Goal: Task Accomplishment & Management: Complete application form

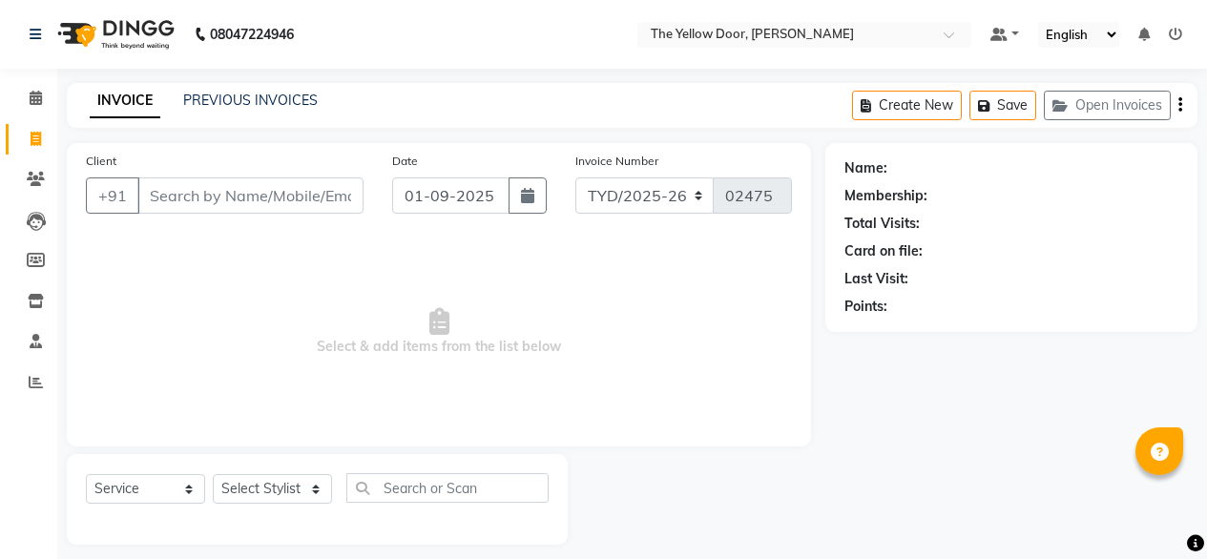
select select "service"
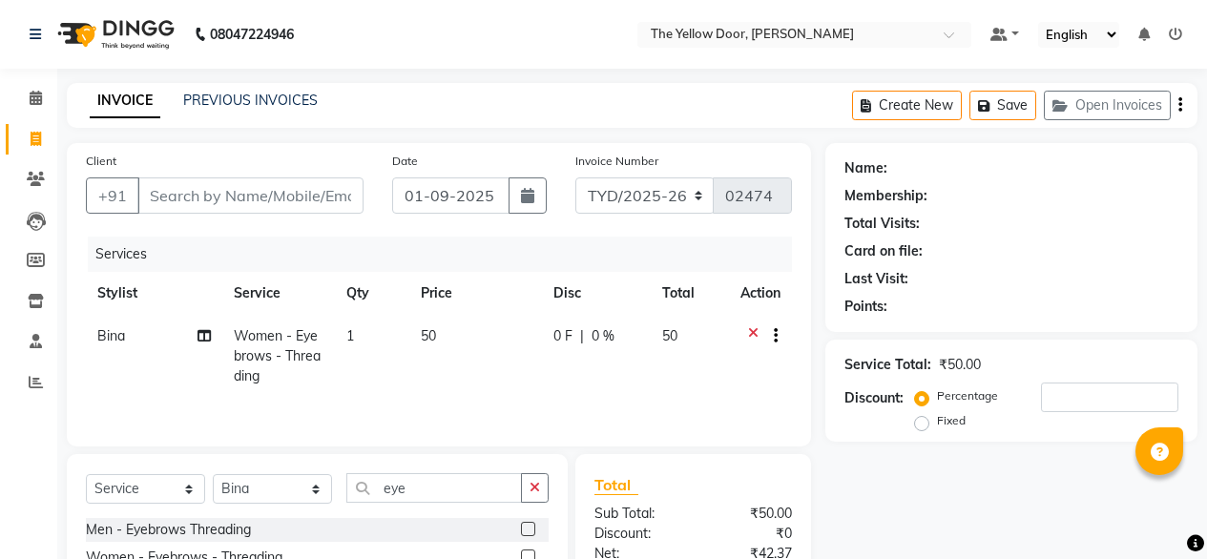
select select "service"
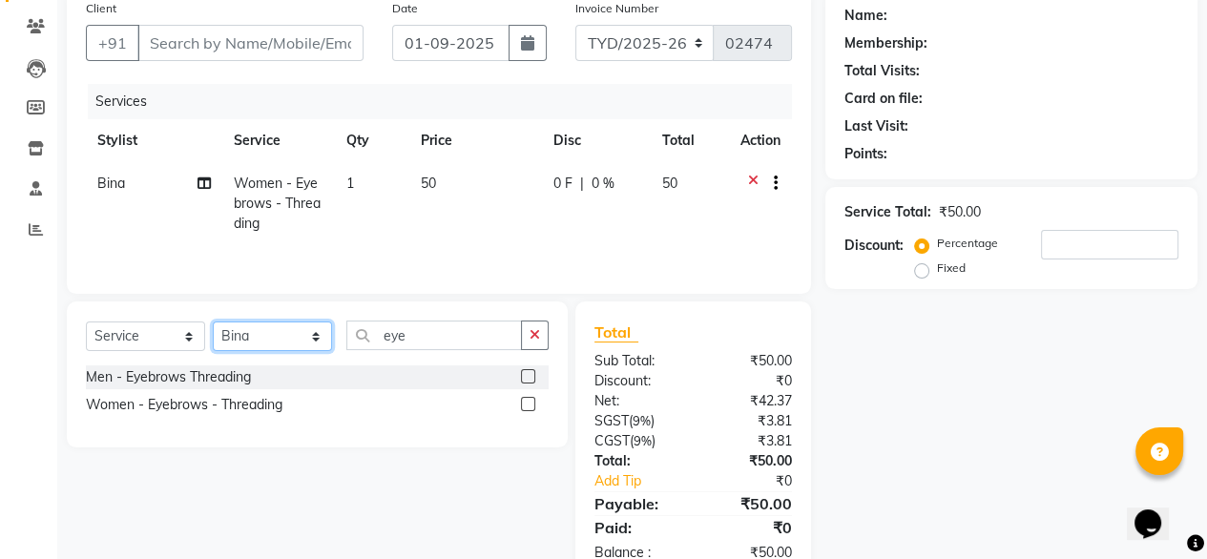
click at [252, 334] on select "Select Stylist [PERSON_NAME] [PERSON_NAME] [PERSON_NAME] Housekeeping Manager […" at bounding box center [272, 337] width 119 height 30
select select "71545"
click at [213, 323] on select "Select Stylist [PERSON_NAME] [PERSON_NAME] [PERSON_NAME] Housekeeping Manager […" at bounding box center [272, 337] width 119 height 30
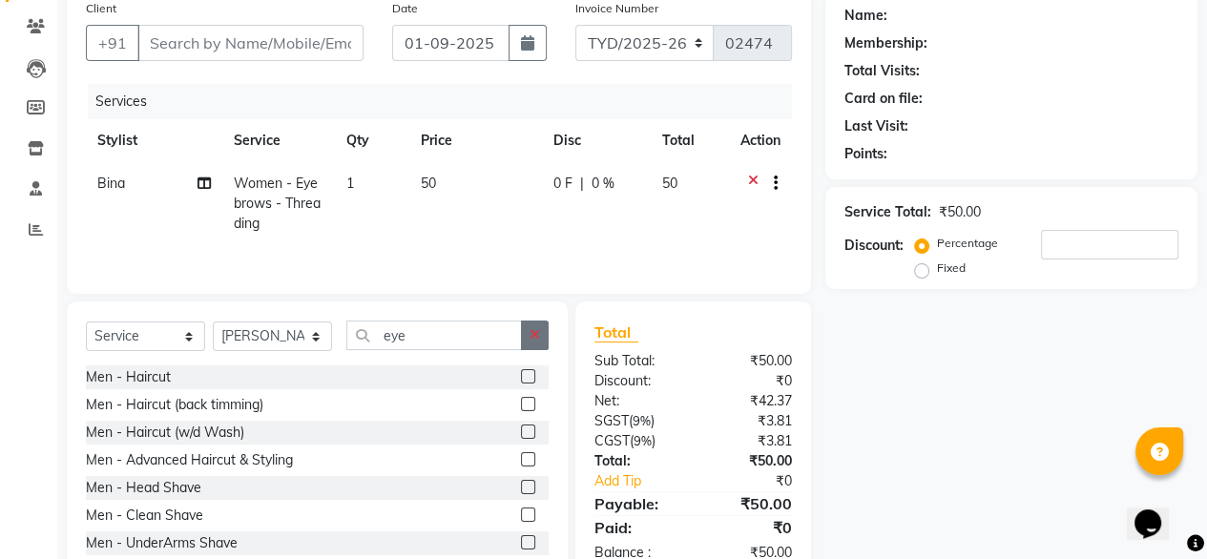
click at [538, 338] on icon "button" at bounding box center [535, 334] width 10 height 13
click at [512, 333] on input "text" at bounding box center [447, 336] width 202 height 30
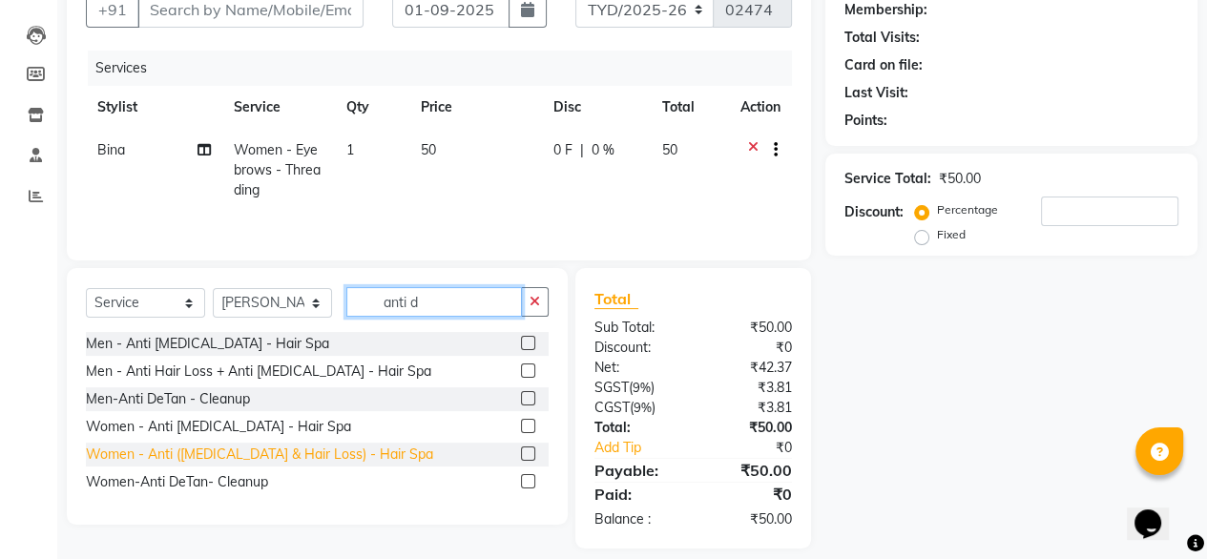
scroll to position [187, 0]
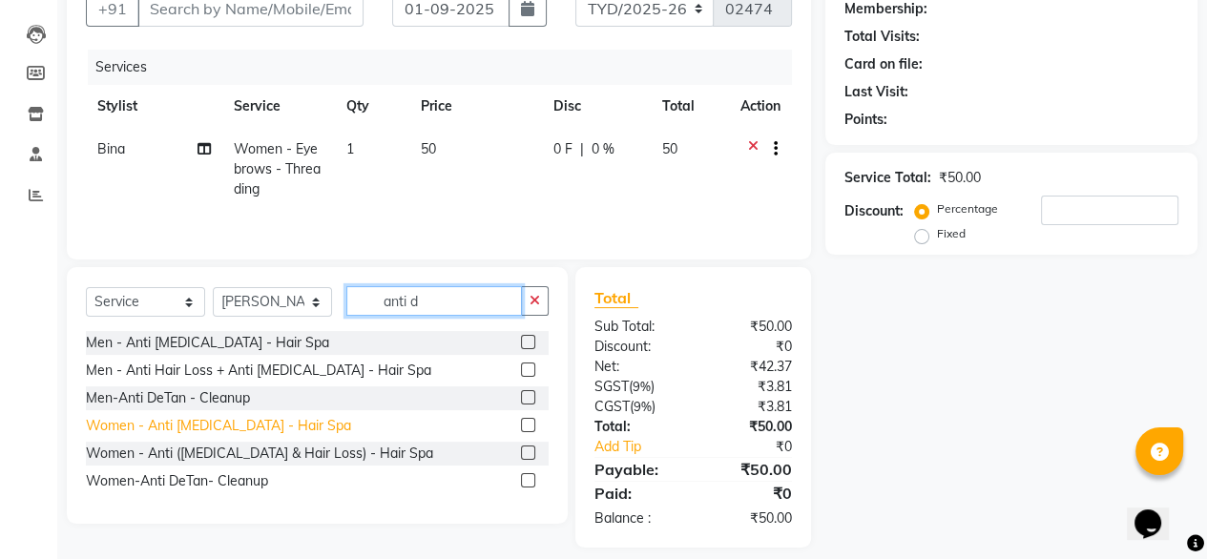
type input "anti d"
click at [229, 426] on div "Women - Anti [MEDICAL_DATA] - Hair Spa" at bounding box center [218, 426] width 265 height 20
checkbox input "false"
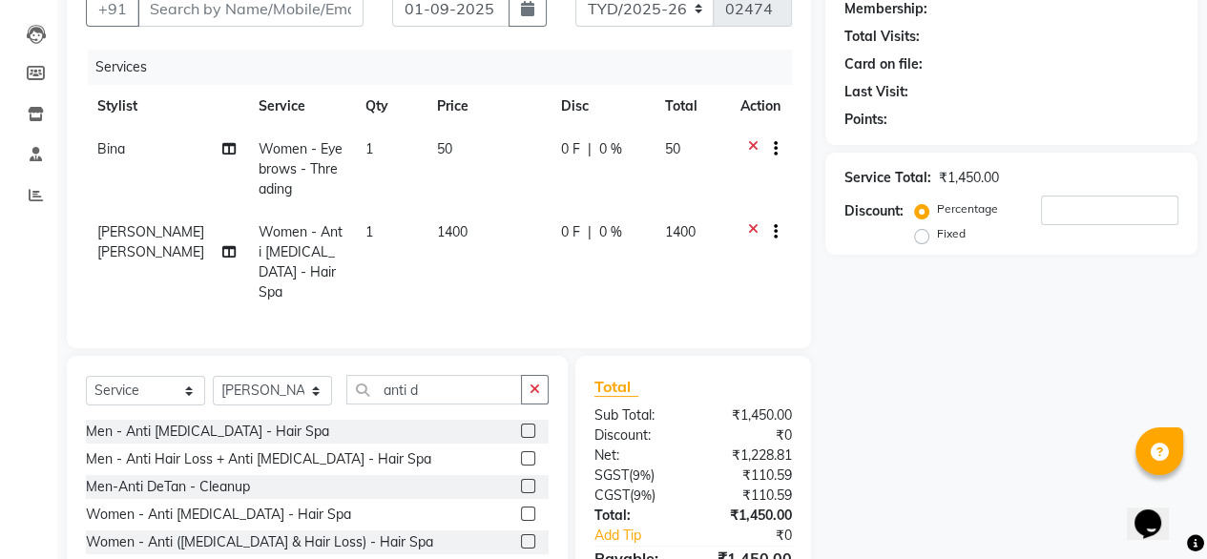
scroll to position [0, 0]
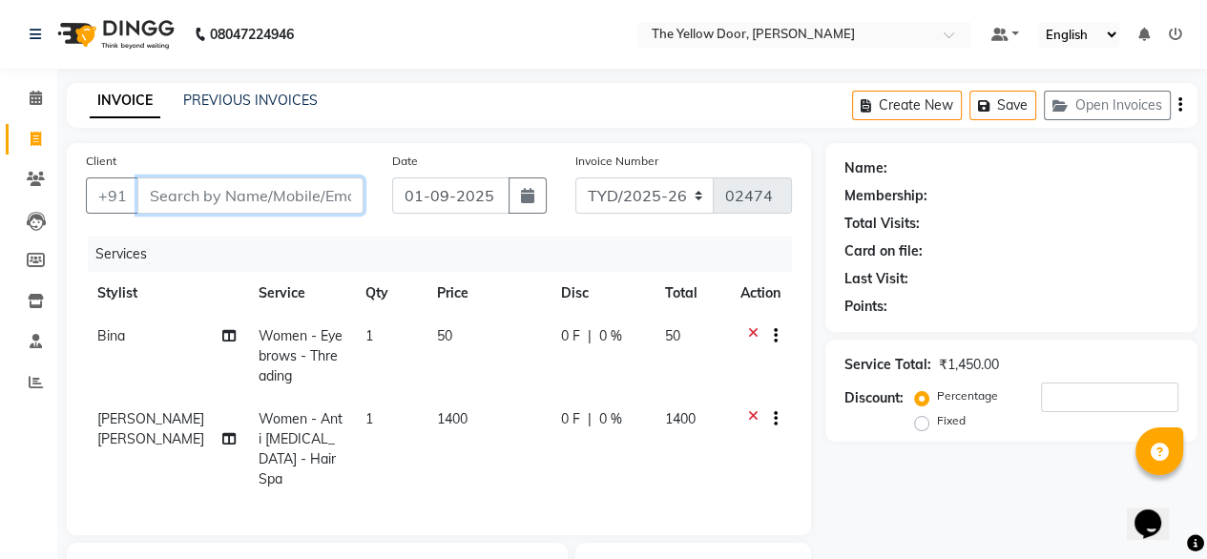
click at [265, 185] on input "Client" at bounding box center [250, 196] width 226 height 36
type input "9"
type input "0"
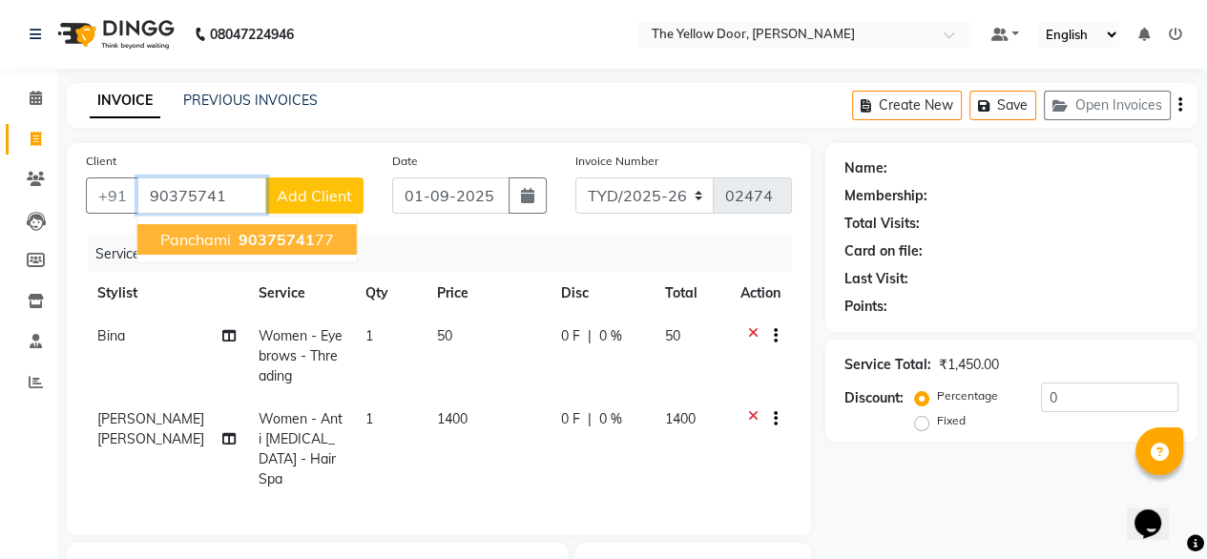
click at [279, 241] on span "90375741" at bounding box center [277, 239] width 76 height 19
type input "9037574177"
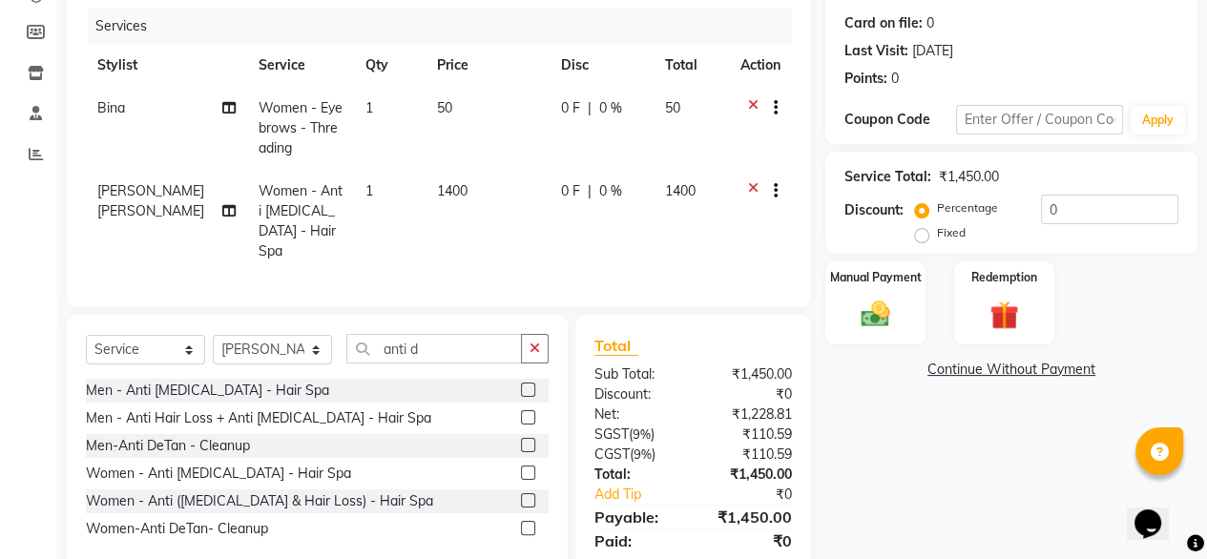
scroll to position [288, 0]
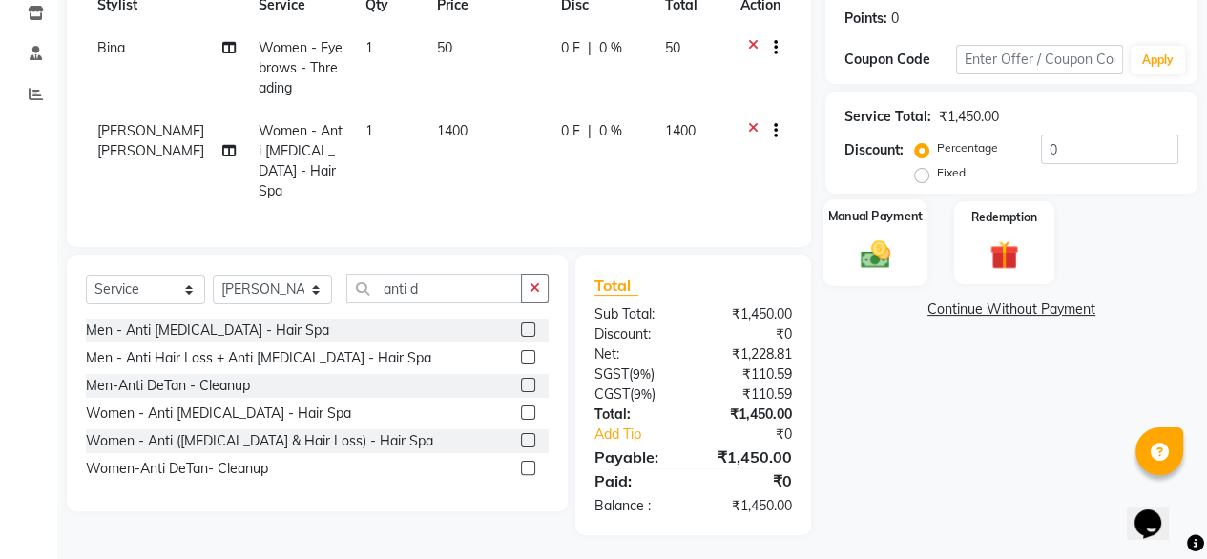
click at [856, 238] on img at bounding box center [875, 254] width 49 height 34
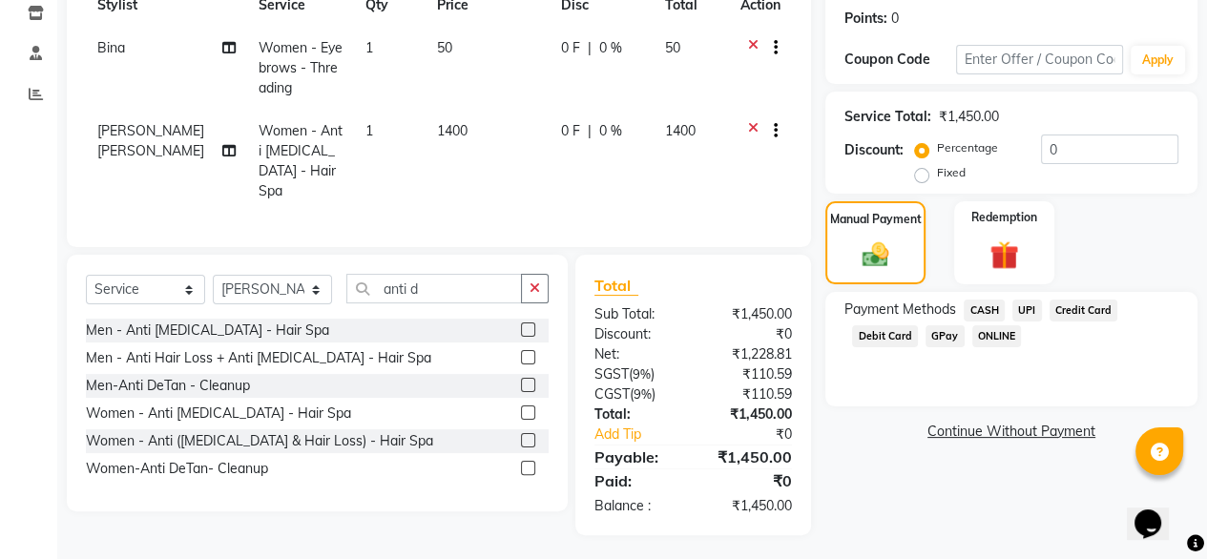
click at [1026, 311] on span "UPI" at bounding box center [1028, 311] width 30 height 22
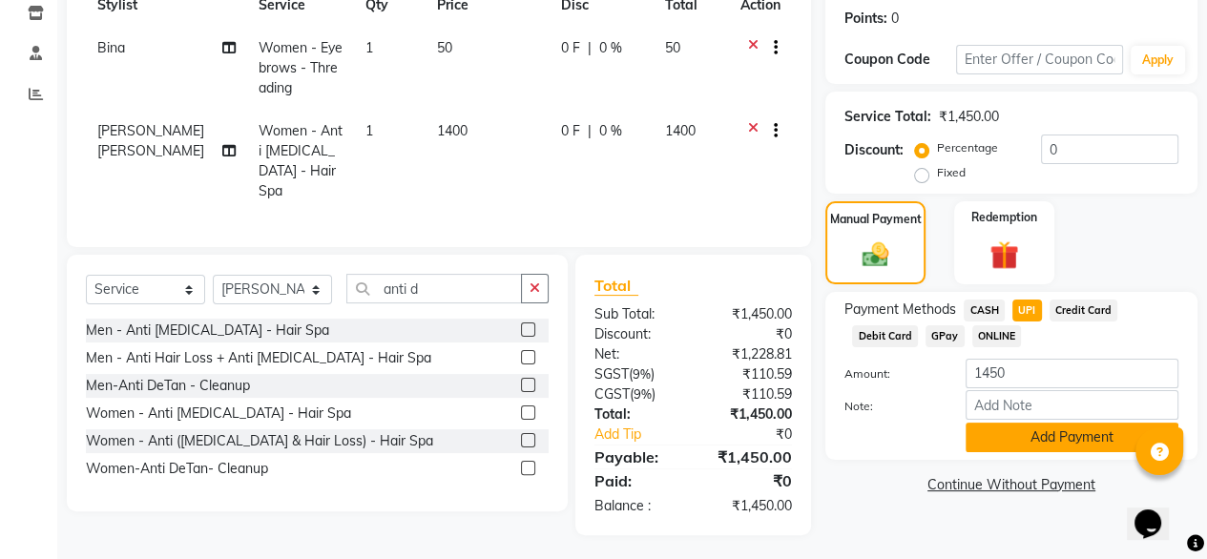
click at [1048, 430] on button "Add Payment" at bounding box center [1072, 438] width 213 height 30
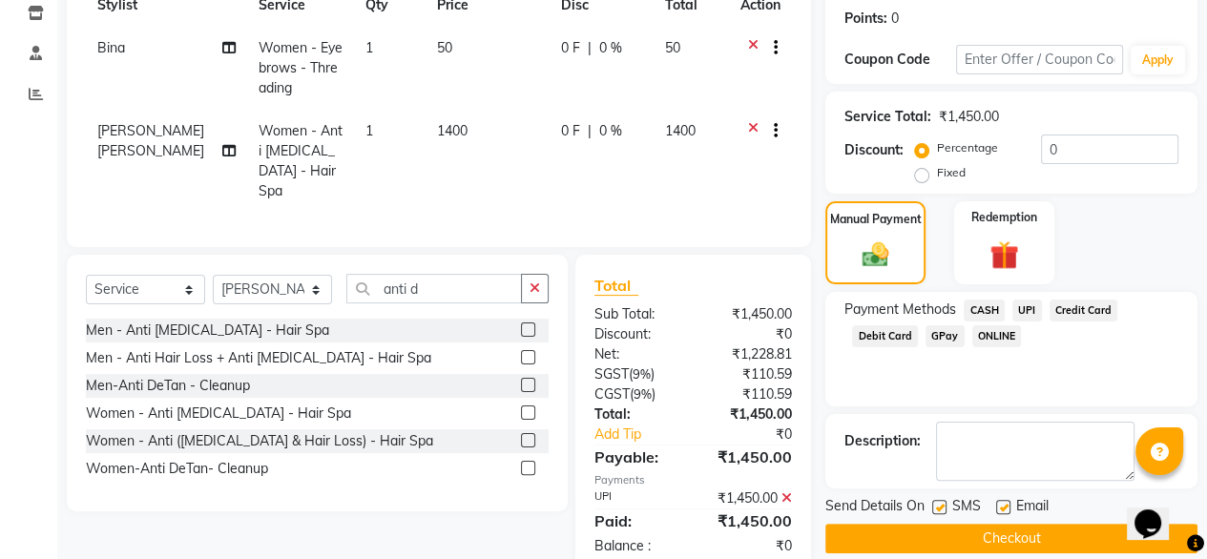
scroll to position [328, 0]
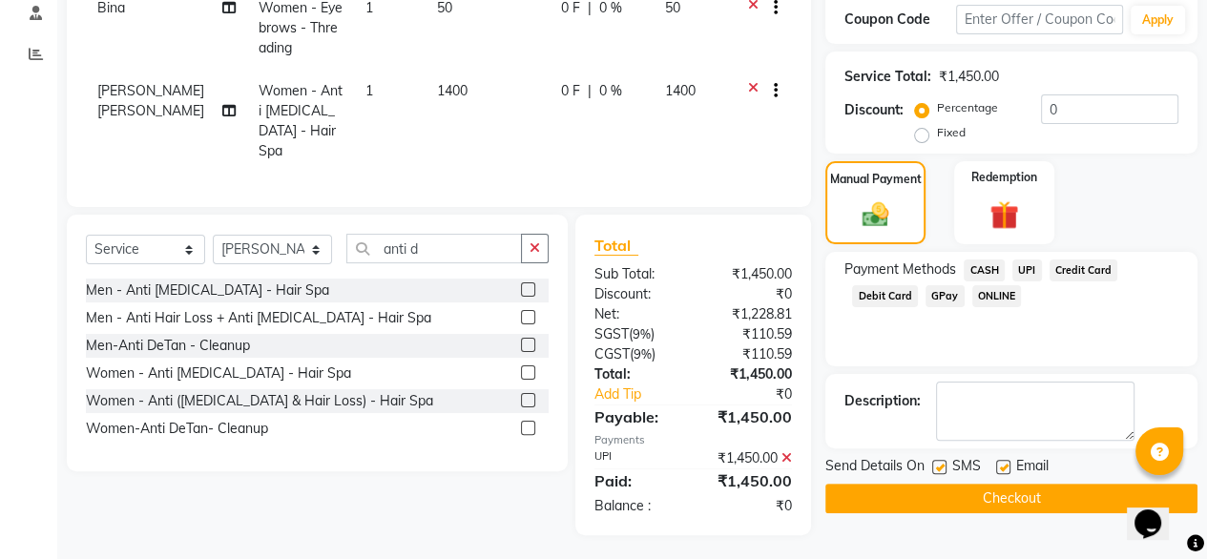
click at [954, 508] on button "Checkout" at bounding box center [1011, 499] width 372 height 30
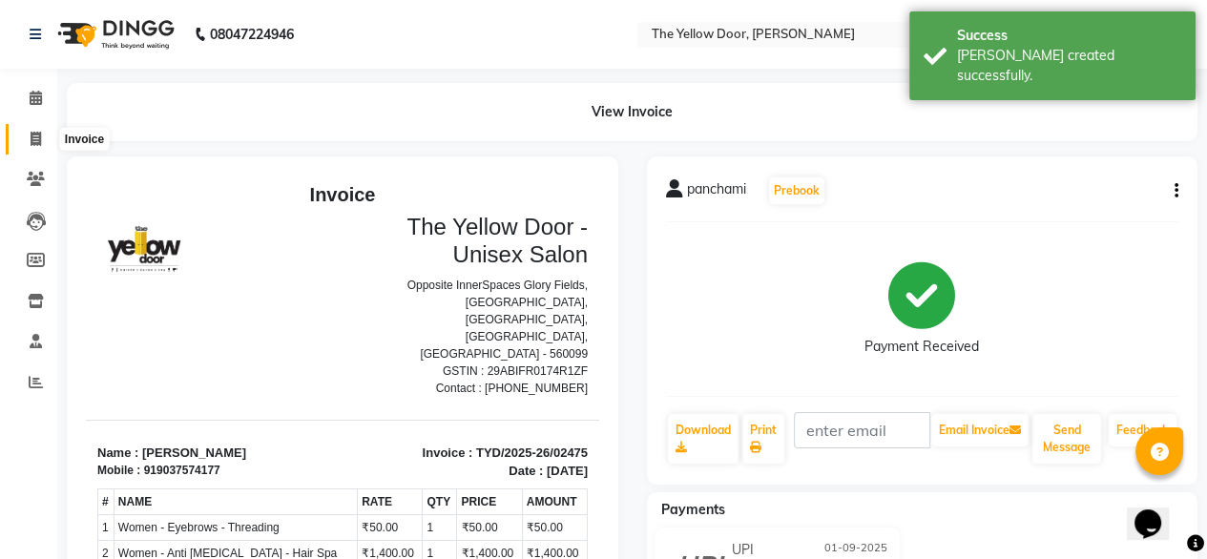
click at [34, 138] on icon at bounding box center [36, 139] width 10 height 14
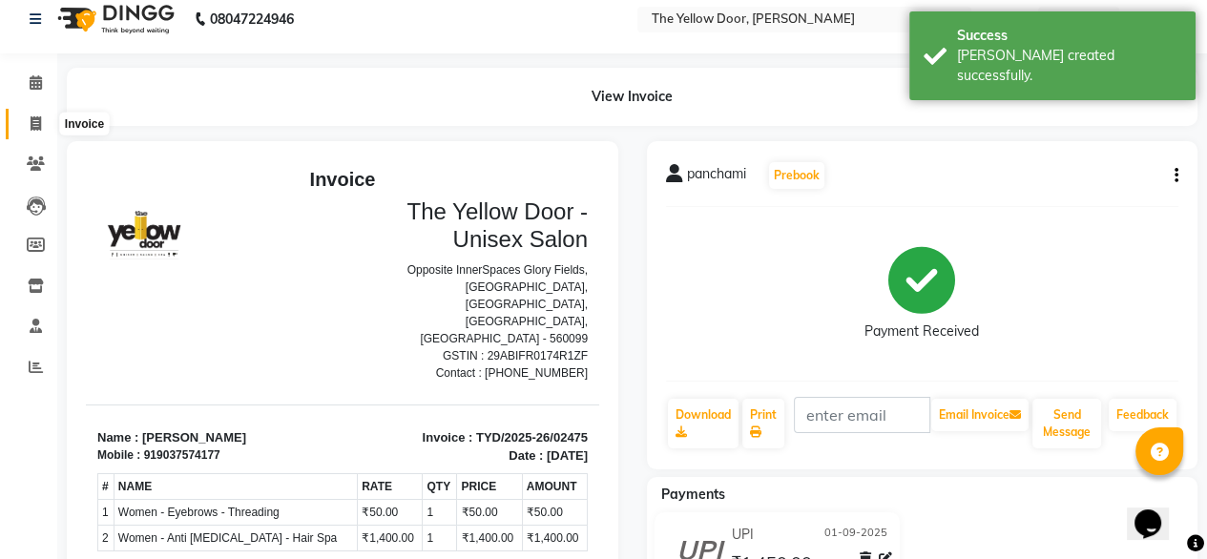
select select "service"
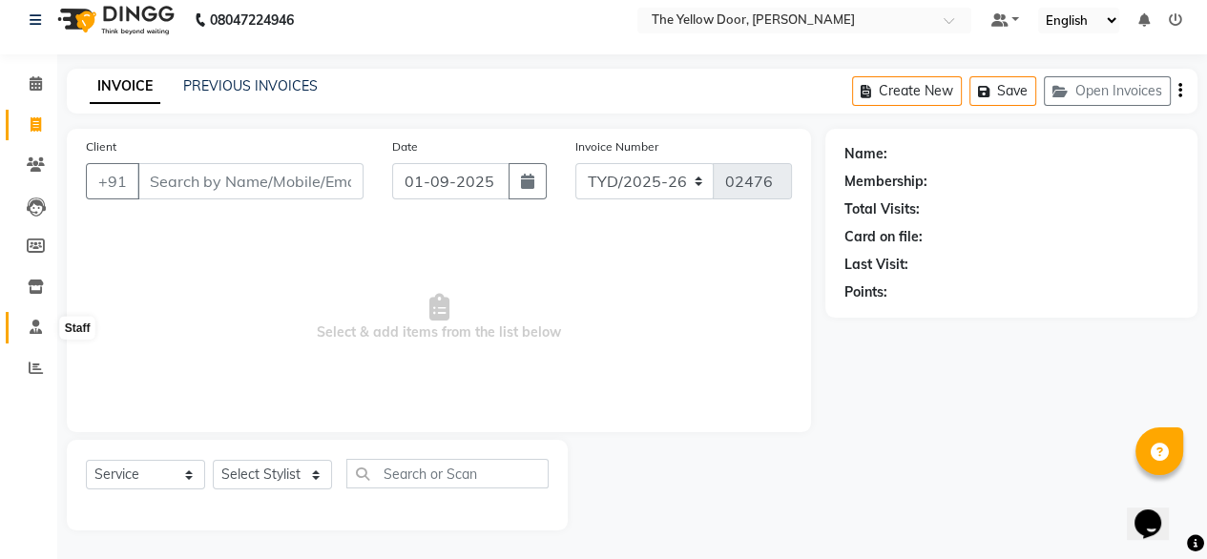
click at [32, 327] on icon at bounding box center [36, 327] width 12 height 14
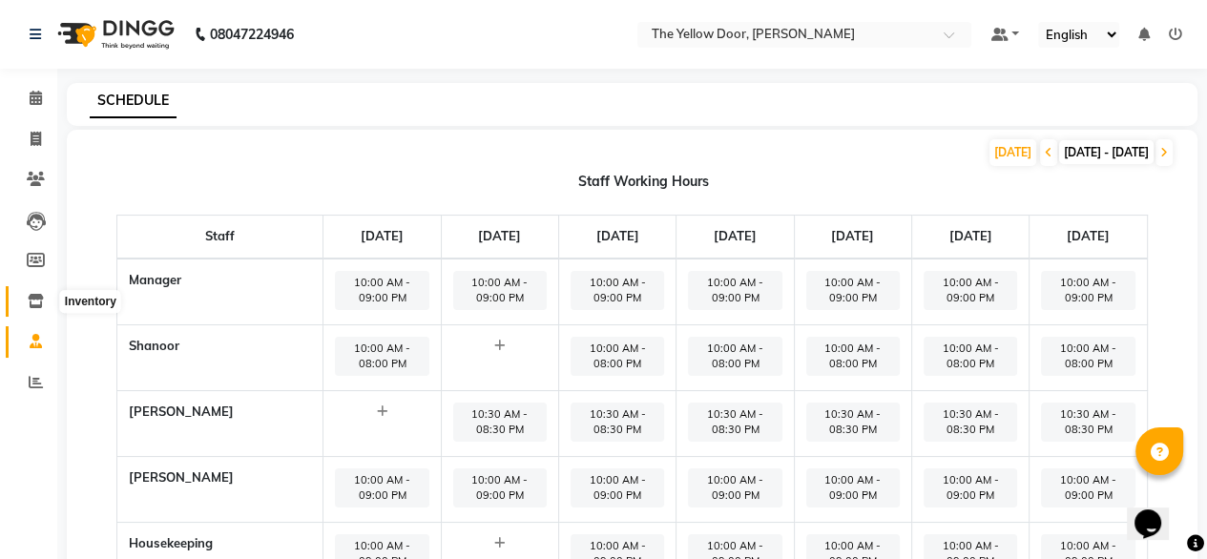
click at [34, 297] on icon at bounding box center [36, 301] width 16 height 14
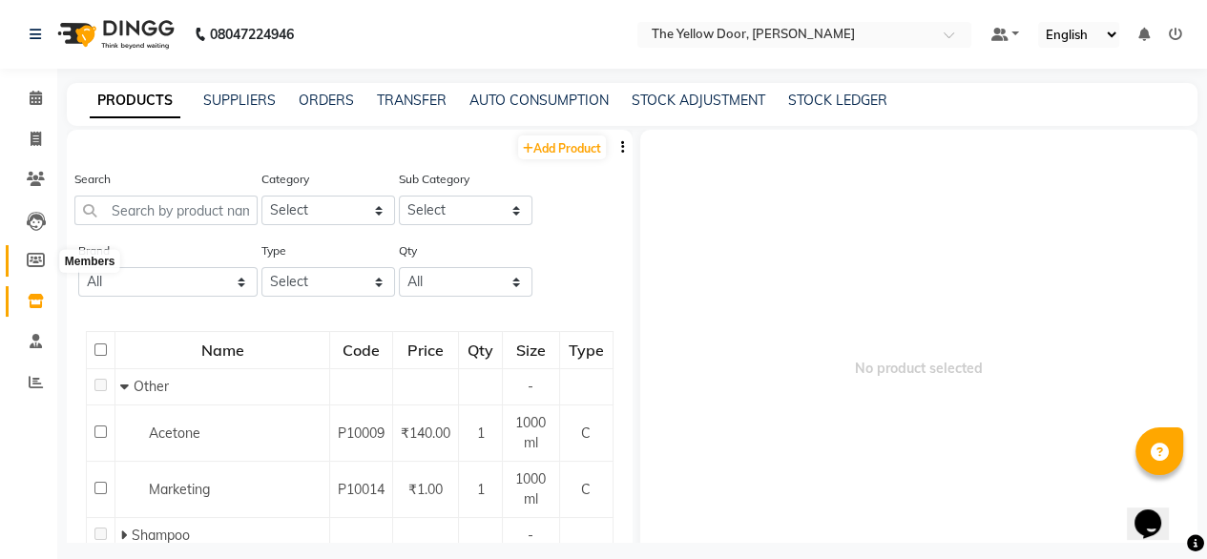
click at [31, 264] on icon at bounding box center [36, 260] width 18 height 14
select select
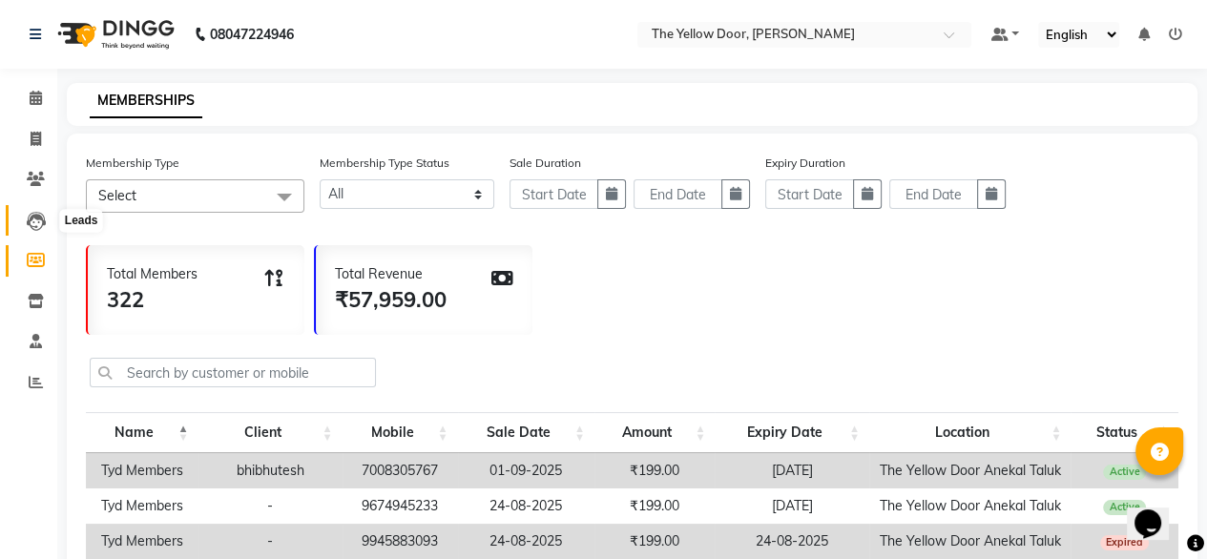
click at [35, 226] on icon at bounding box center [36, 221] width 19 height 19
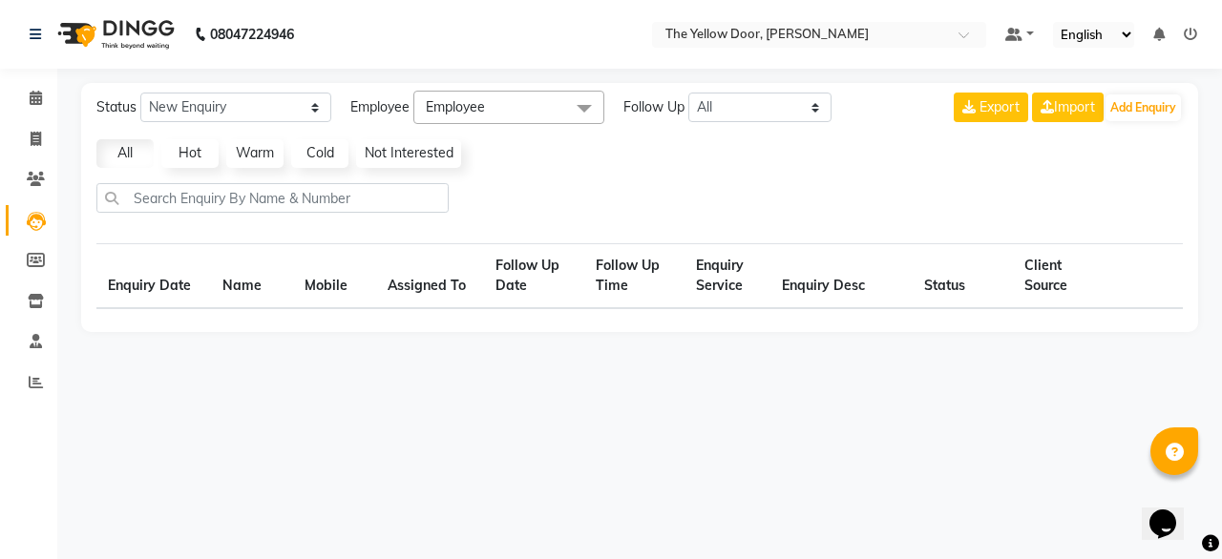
select select "10"
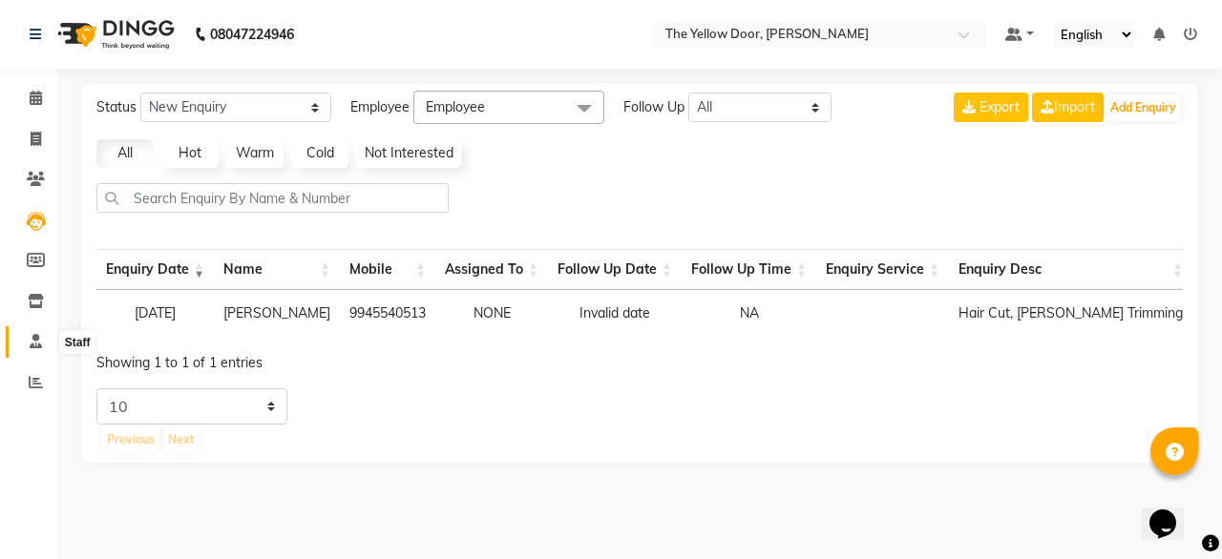
click at [35, 340] on icon at bounding box center [36, 341] width 12 height 14
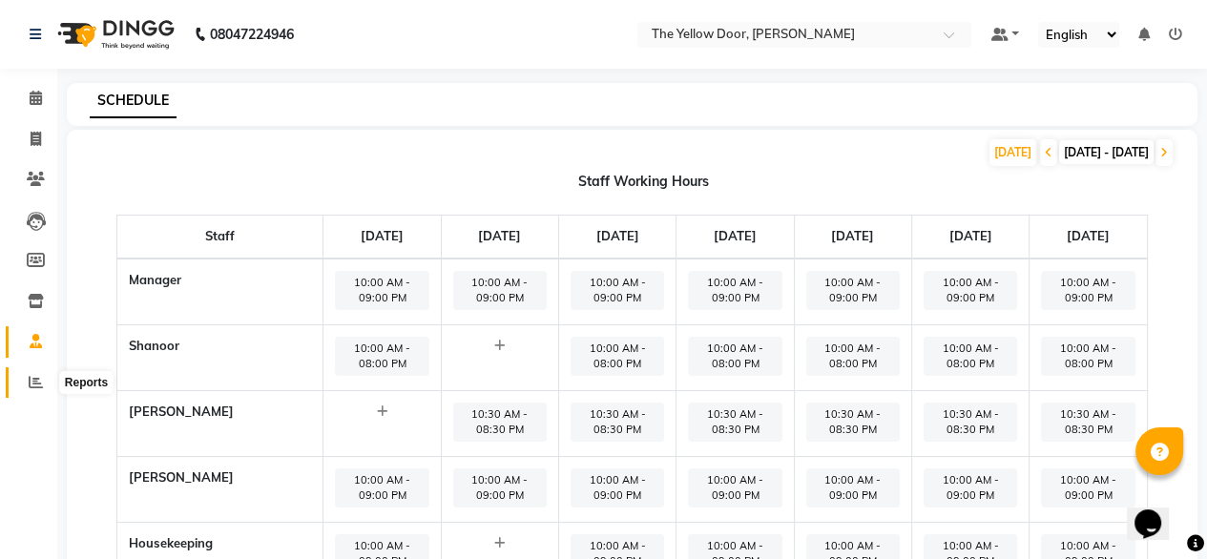
click at [34, 379] on icon at bounding box center [36, 382] width 14 height 14
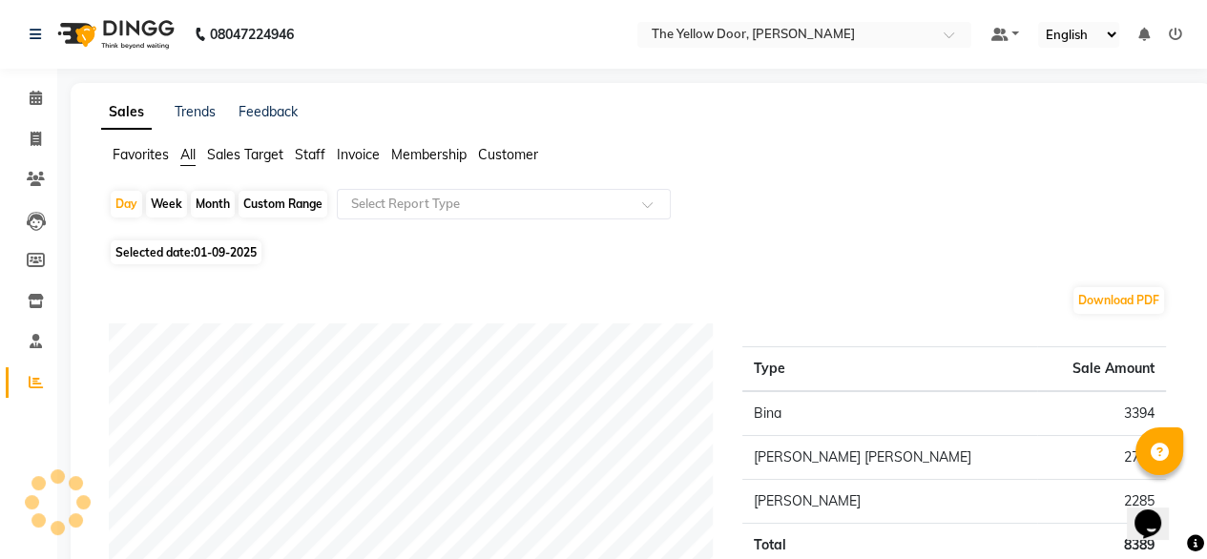
click at [34, 379] on icon at bounding box center [36, 382] width 14 height 14
click at [28, 136] on span at bounding box center [35, 140] width 33 height 22
select select "service"
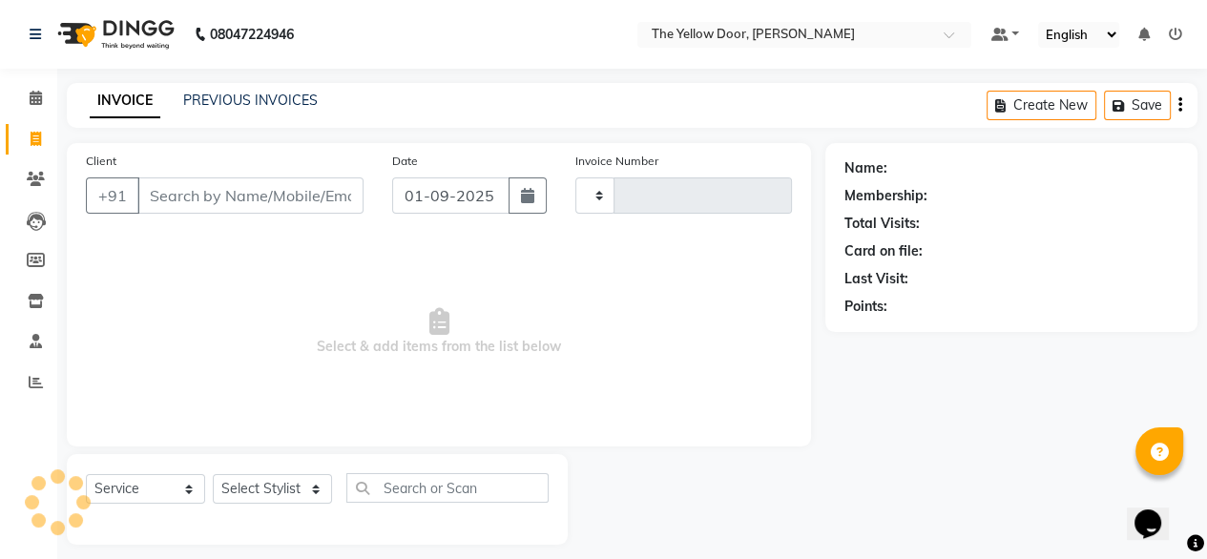
type input "02476"
select select "5650"
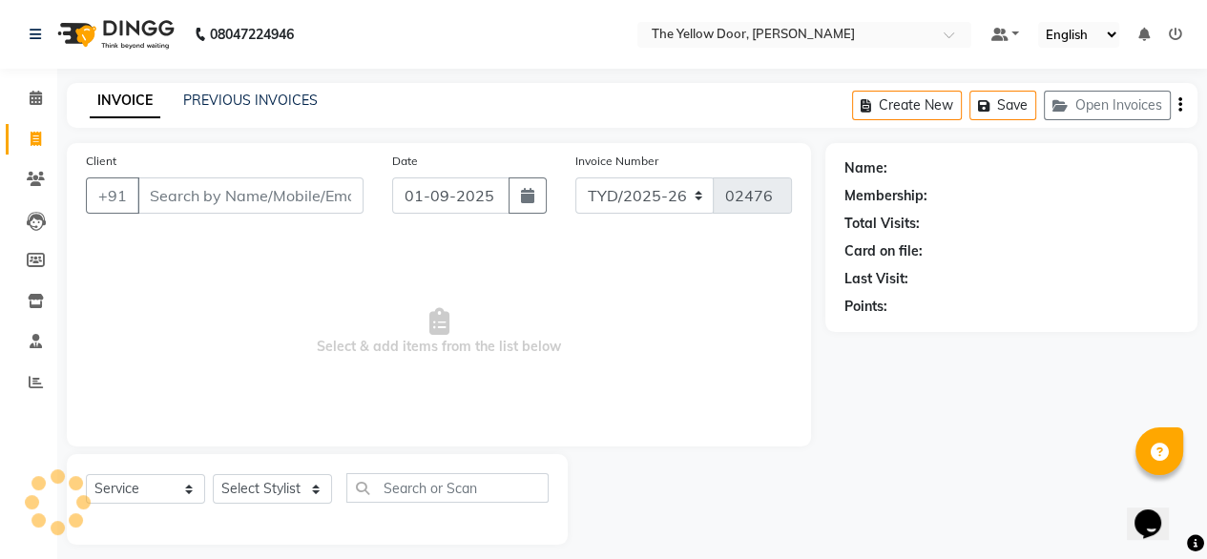
scroll to position [15, 0]
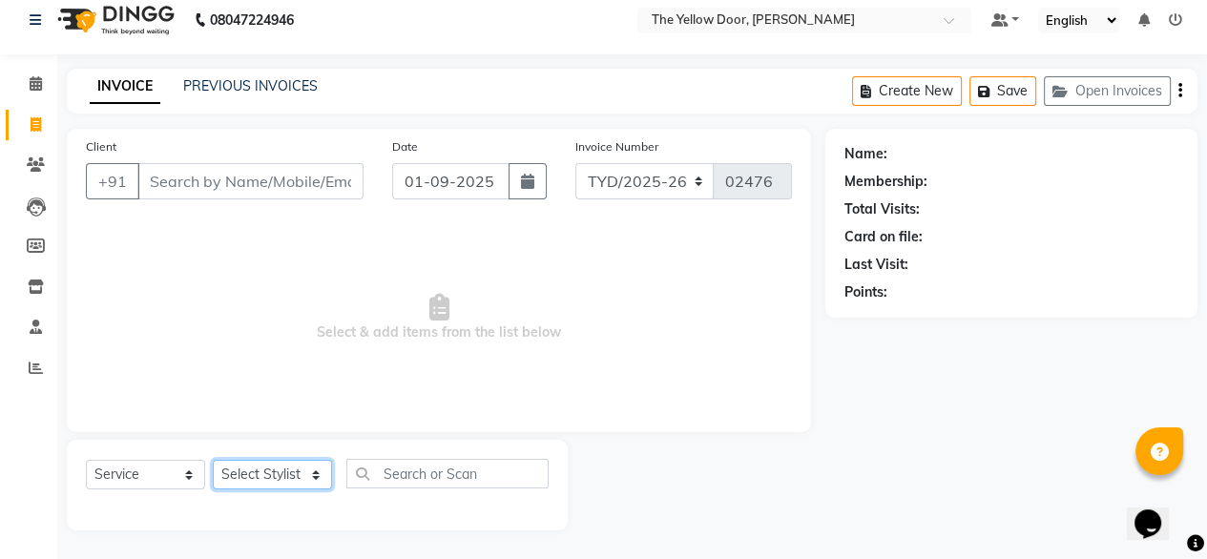
click at [250, 461] on select "Select Stylist [PERSON_NAME] [PERSON_NAME] [PERSON_NAME] Housekeeping Manager […" at bounding box center [272, 475] width 119 height 30
